Goal: Find specific page/section: Find specific page/section

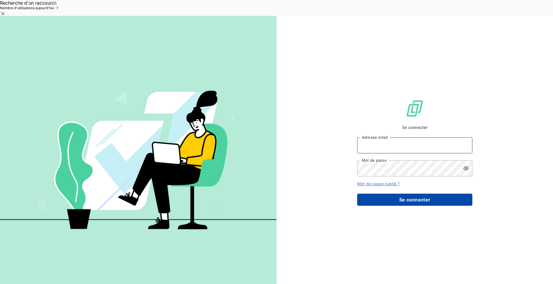
type input "[EMAIL_ADDRESS][DOMAIN_NAME]"
click at [439, 194] on button "Se connecter" at bounding box center [414, 200] width 115 height 12
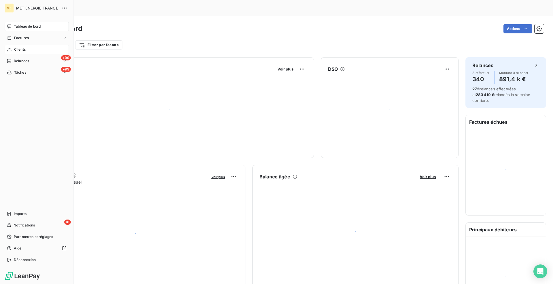
click at [12, 50] on icon at bounding box center [9, 49] width 5 height 5
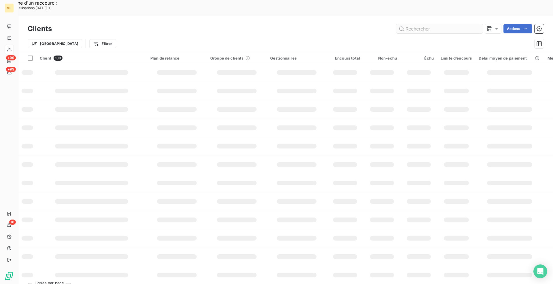
click at [418, 24] on input "text" at bounding box center [439, 28] width 86 height 9
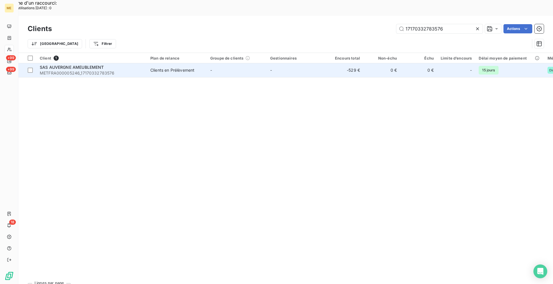
type input "17170332783576"
click at [147, 63] on td "Clients en Prélèvement" at bounding box center [177, 70] width 60 height 14
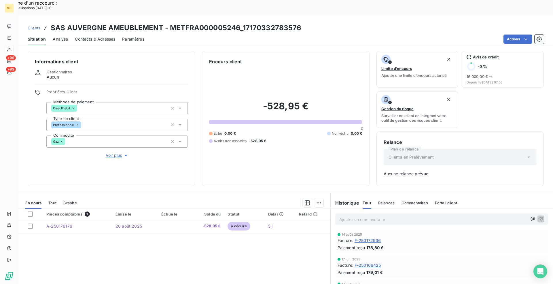
click at [35, 26] on span "Clients" at bounding box center [34, 28] width 13 height 5
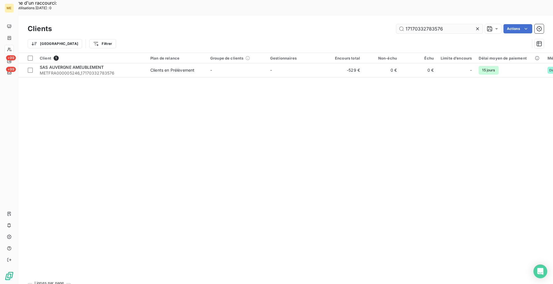
click at [431, 24] on input "17170332783576" at bounding box center [439, 28] width 86 height 9
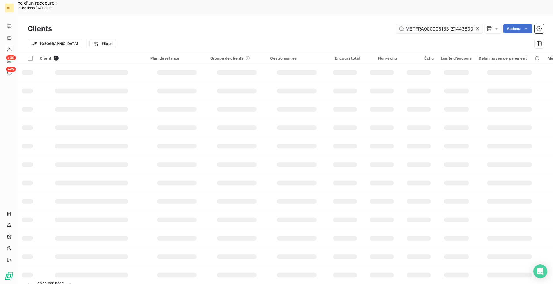
scroll to position [0, 17]
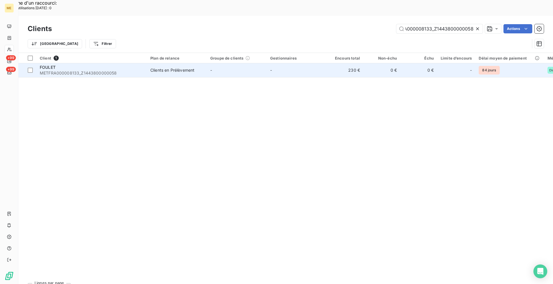
type input "METFRA000008133_Z1443800000058"
click at [192, 67] on div "Clients en Prélèvement" at bounding box center [172, 70] width 44 height 6
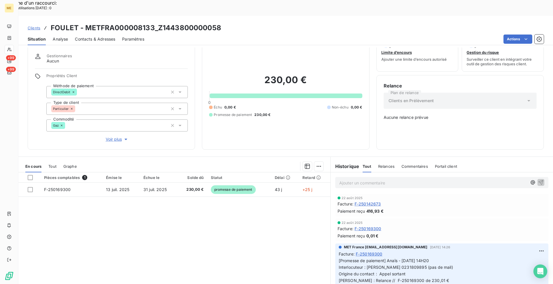
click at [31, 26] on span "Clients" at bounding box center [34, 28] width 13 height 5
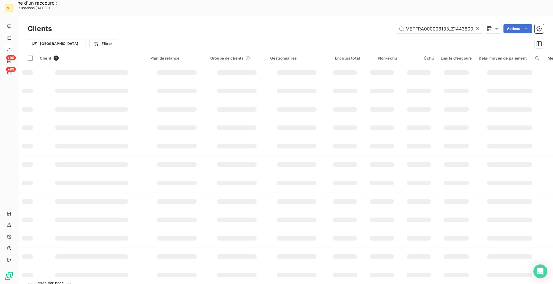
scroll to position [0, 17]
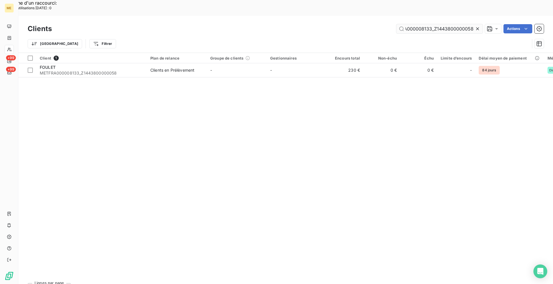
click at [438, 24] on input "METFRA000008133_Z1443800000058" at bounding box center [439, 28] width 86 height 9
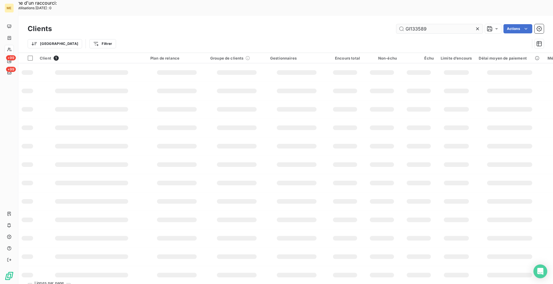
scroll to position [0, 0]
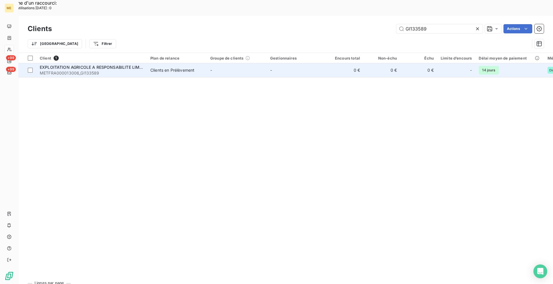
type input "GI133589"
click at [70, 70] on span "METFRA000013006_GI133589" at bounding box center [92, 73] width 104 height 6
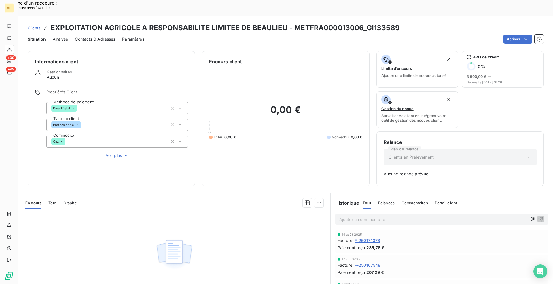
click at [368, 238] on span "F-250174378" at bounding box center [368, 241] width 26 height 6
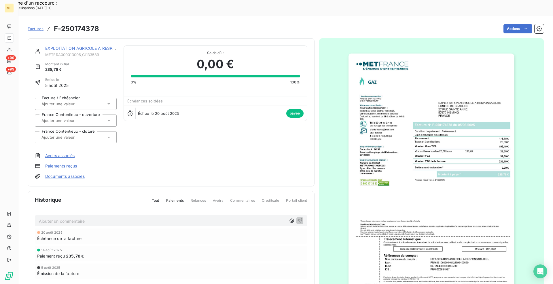
click at [410, 139] on img "button" at bounding box center [432, 171] width 166 height 234
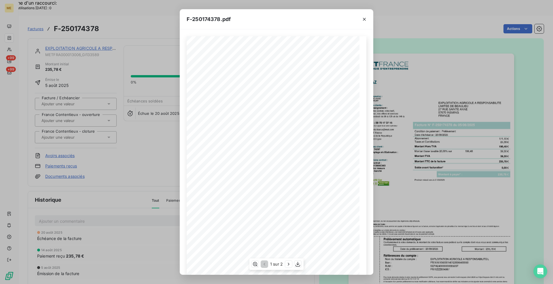
click at [210, 136] on div "*Sous réserve, notamment, du bon encaissement des règlements déjà effectués. Co…" at bounding box center [277, 158] width 180 height 244
click at [364, 21] on icon "button" at bounding box center [364, 19] width 6 height 6
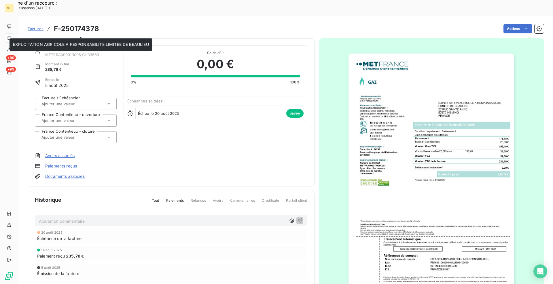
click at [91, 46] on link "EXPLOITATION AGRICOLE A RESPONSABILITE LIMITEE DE BEAULIEU" at bounding box center [113, 48] width 136 height 5
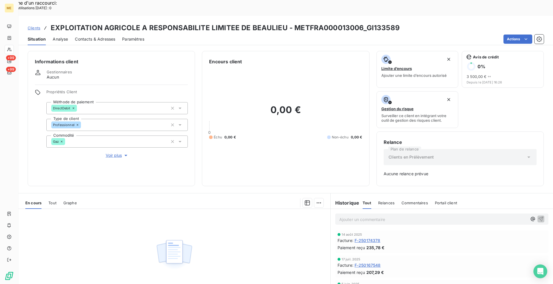
click at [40, 26] on span "Clients" at bounding box center [34, 28] width 13 height 5
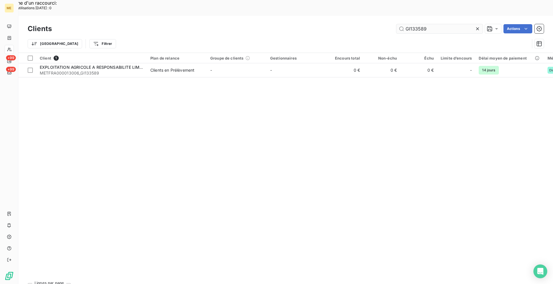
click at [411, 24] on input "GI133589" at bounding box center [439, 28] width 86 height 9
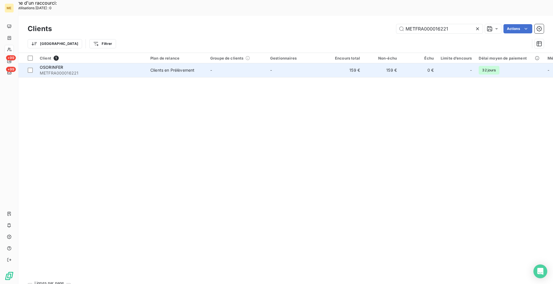
type input "METFRA000016221"
click at [136, 70] on span "METFRA000016221" at bounding box center [92, 73] width 104 height 6
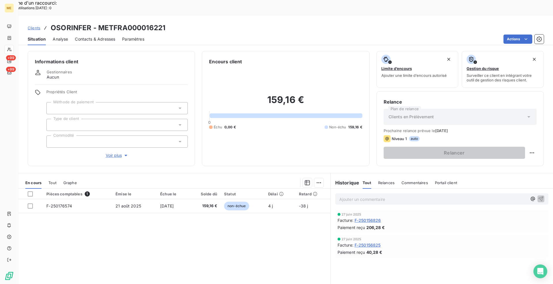
click at [257, 254] on div "Pièces comptables 1 Émise le Échue le Solde dû Statut Délai Retard F-250176574 …" at bounding box center [174, 244] width 312 height 111
click at [123, 153] on icon "button" at bounding box center [126, 156] width 6 height 6
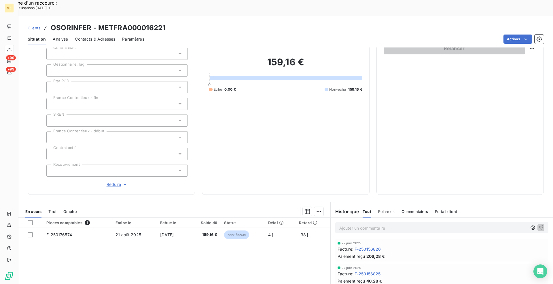
scroll to position [115, 0]
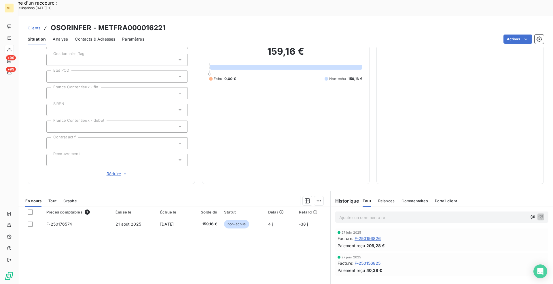
click at [122, 171] on icon "button" at bounding box center [125, 174] width 6 height 6
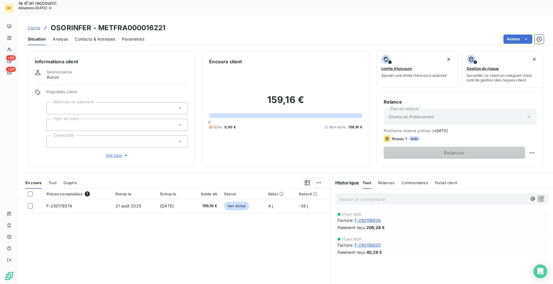
drag, startPoint x: 199, startPoint y: 148, endPoint x: 126, endPoint y: 154, distance: 72.5
click at [198, 149] on div "Informations client Gestionnaires Aucun Propriétés Client Méthode de paiement T…" at bounding box center [285, 108] width 535 height 115
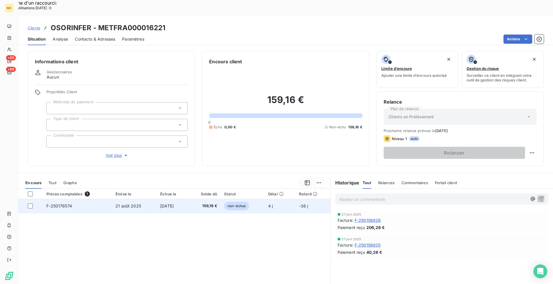
click at [52, 204] on span "F-250176574" at bounding box center [59, 206] width 26 height 5
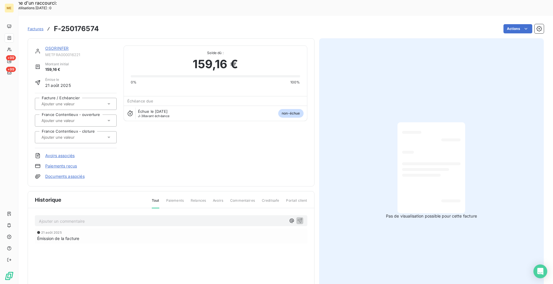
click at [62, 46] on link "OSORINFER" at bounding box center [56, 48] width 23 height 5
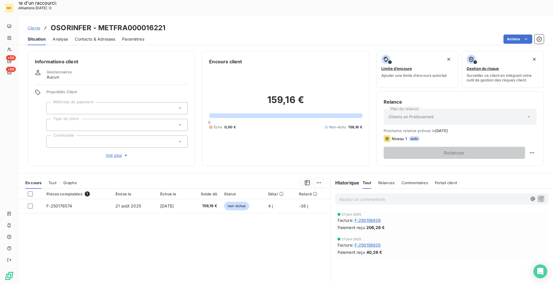
click at [361, 217] on span "F-250156826" at bounding box center [368, 220] width 26 height 6
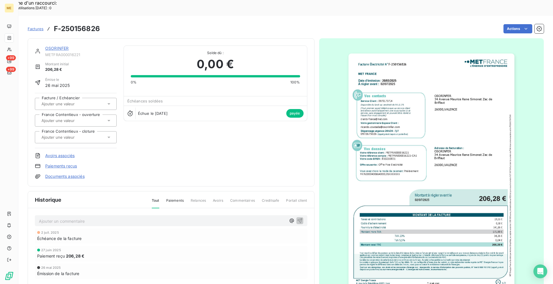
click at [65, 46] on link "OSORINFER" at bounding box center [56, 48] width 23 height 5
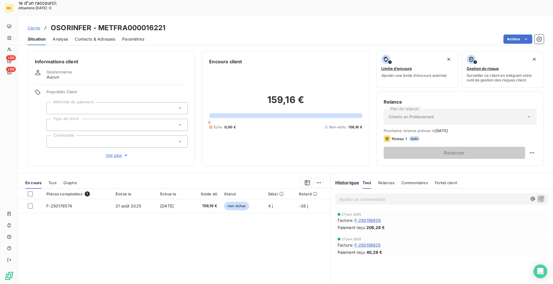
click at [38, 26] on span "Clients" at bounding box center [34, 28] width 13 height 5
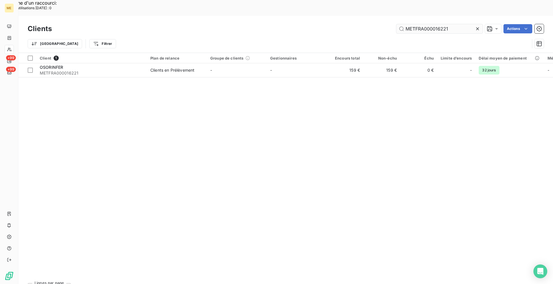
click at [424, 24] on input "METFRA000016221" at bounding box center [439, 28] width 86 height 9
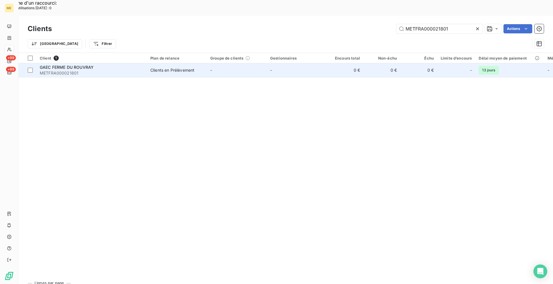
type input "METFRA000021801"
click at [108, 70] on span "METFRA000021801" at bounding box center [92, 73] width 104 height 6
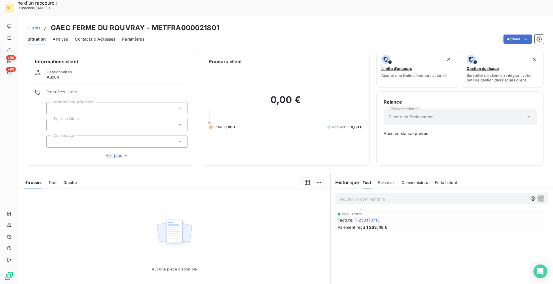
click at [376, 217] on span "F-250173713" at bounding box center [367, 220] width 25 height 6
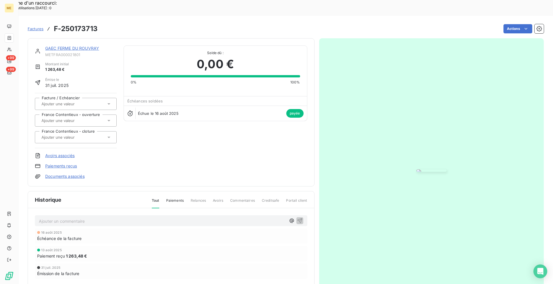
click at [416, 170] on img "button" at bounding box center [431, 171] width 30 height 2
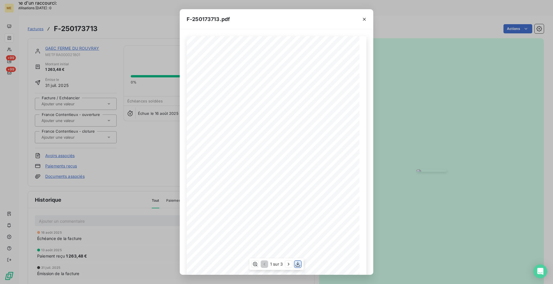
click at [299, 263] on icon "button" at bounding box center [298, 265] width 6 height 6
click at [286, 265] on icon "button" at bounding box center [289, 265] width 6 height 6
click at [364, 20] on icon "button" at bounding box center [364, 19] width 6 height 6
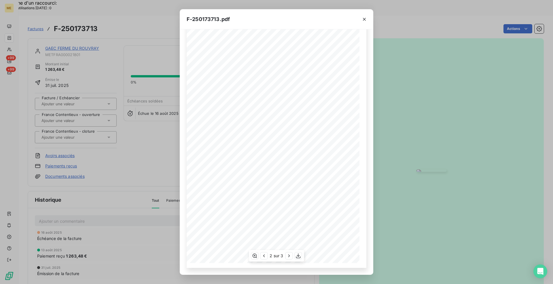
click at [363, 20] on icon "button" at bounding box center [364, 19] width 6 height 6
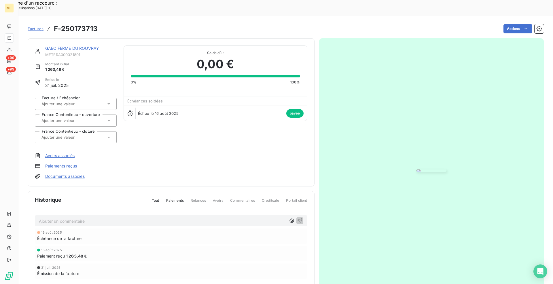
click at [64, 46] on link "GAEC FERME DU ROUVRAY" at bounding box center [72, 48] width 54 height 5
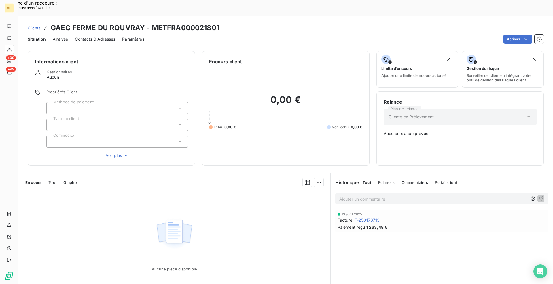
click at [32, 26] on span "Clients" at bounding box center [34, 28] width 13 height 5
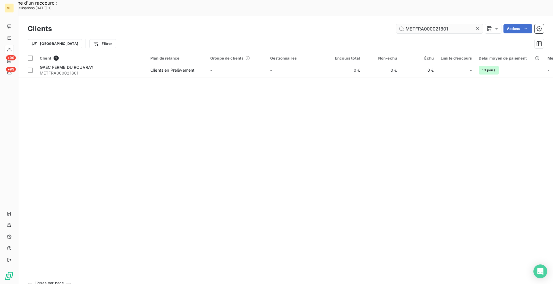
click at [434, 24] on input "METFRA000021801" at bounding box center [439, 28] width 86 height 9
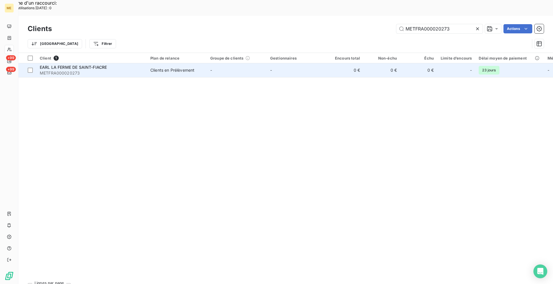
type input "METFRA000020273"
click at [143, 70] on span "METFRA000020273" at bounding box center [92, 73] width 104 height 6
